Goal: Find specific fact

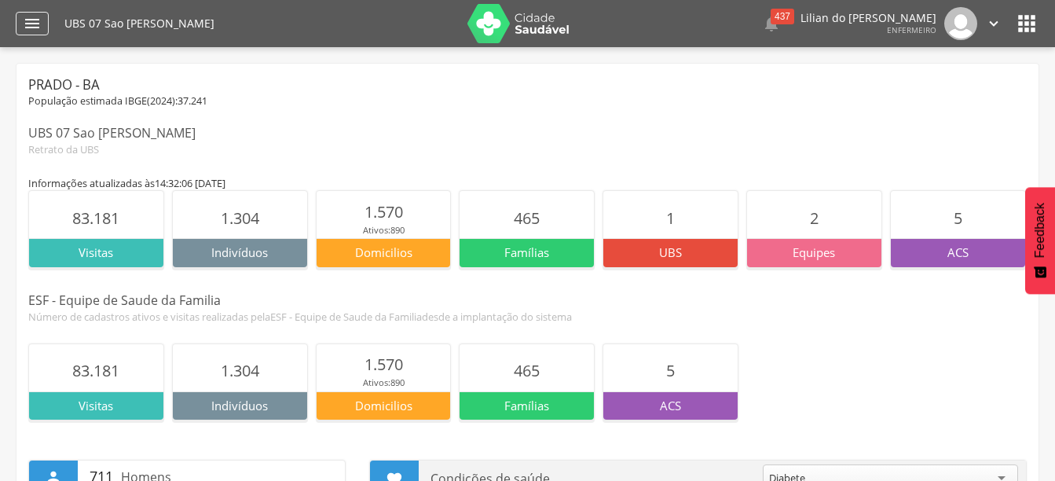
click at [38, 20] on icon "" at bounding box center [32, 23] width 19 height 19
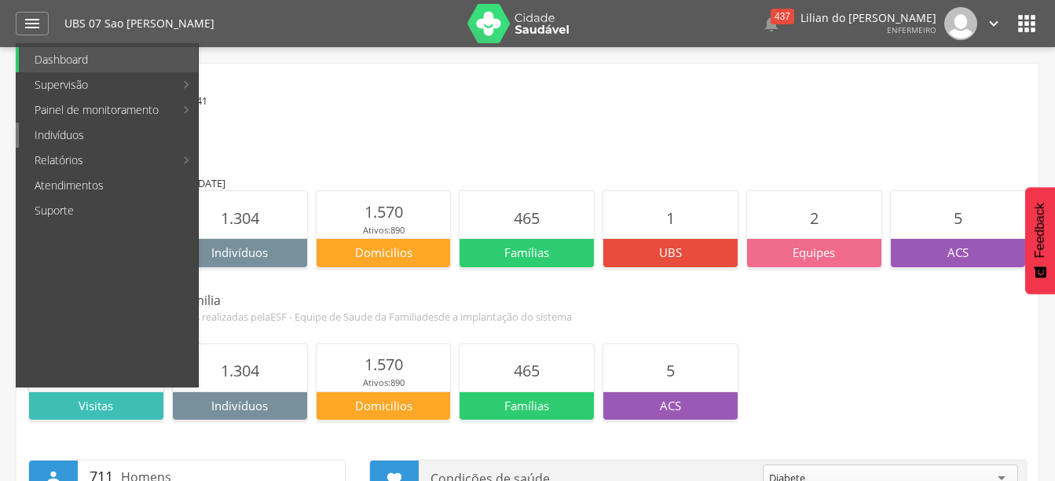
click at [90, 135] on link "Indivíduos" at bounding box center [108, 134] width 179 height 25
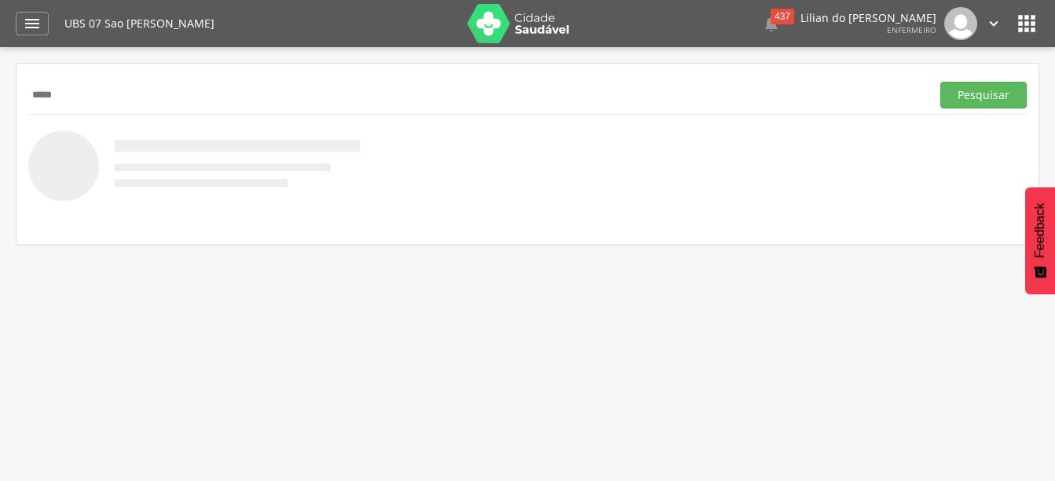
type input "*****"
click at [940, 82] on button "Pesquisar" at bounding box center [983, 95] width 86 height 27
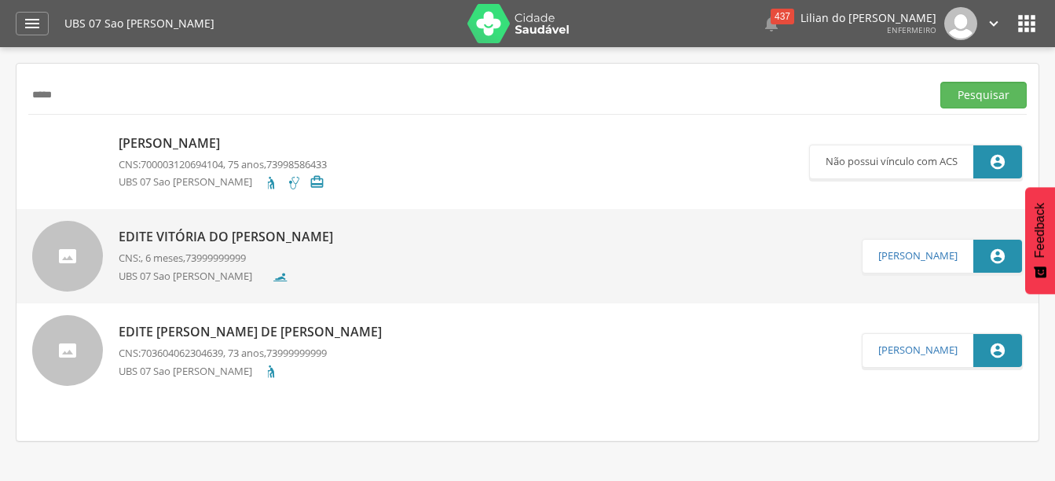
click at [169, 238] on p "Edite Vitória do [PERSON_NAME]" at bounding box center [230, 237] width 222 height 18
type input "**********"
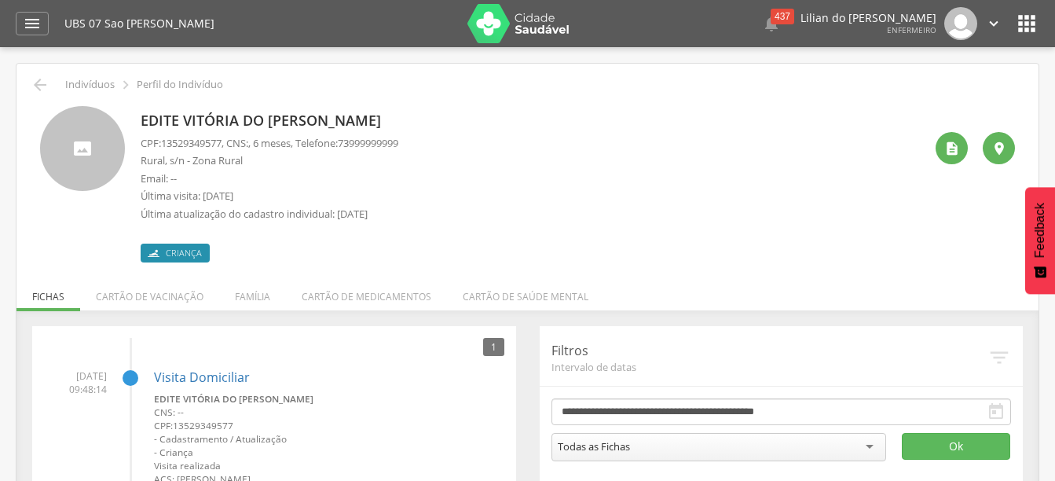
click at [201, 149] on span "13529349577" at bounding box center [191, 143] width 60 height 14
click at [196, 121] on p "Edite Vitória do [PERSON_NAME]" at bounding box center [270, 121] width 258 height 20
click at [961, 155] on div "" at bounding box center [951, 148] width 32 height 32
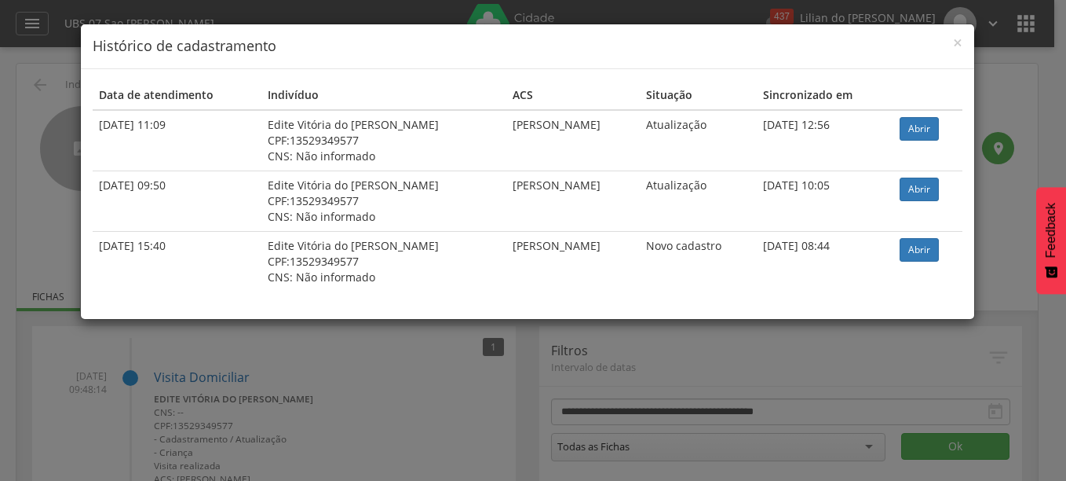
click at [449, 134] on div "CPF: 13529349577" at bounding box center [384, 141] width 232 height 16
click at [922, 127] on link "Abrir" at bounding box center [919, 129] width 39 height 24
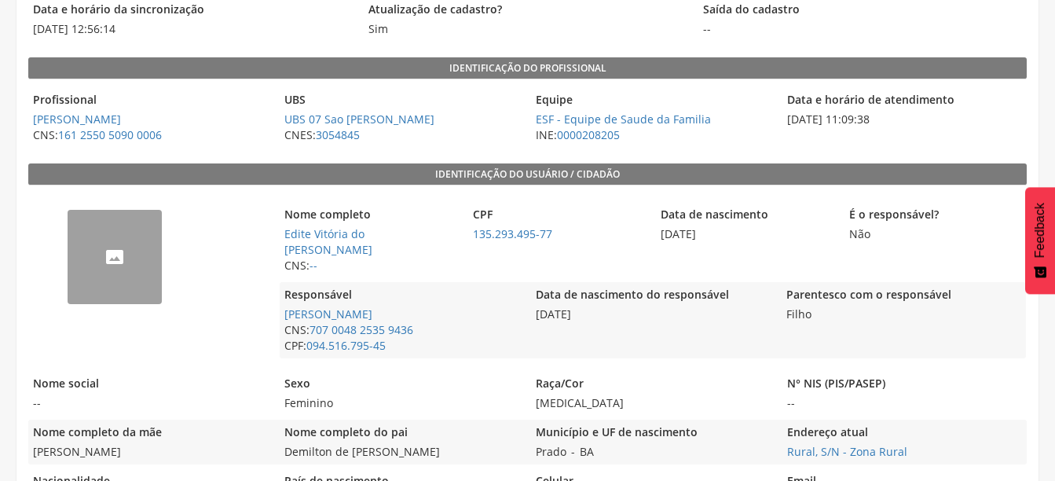
scroll to position [220, 0]
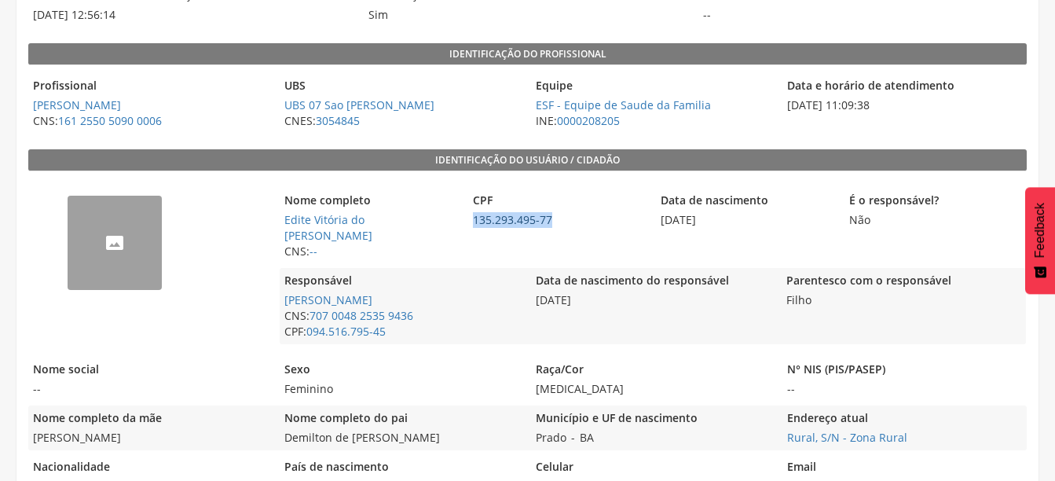
drag, startPoint x: 563, startPoint y: 220, endPoint x: 472, endPoint y: 224, distance: 91.2
click at [472, 224] on span "135.293.495-77" at bounding box center [558, 220] width 181 height 16
copy link "135.293.495-77"
